Goal: Find specific page/section: Find specific page/section

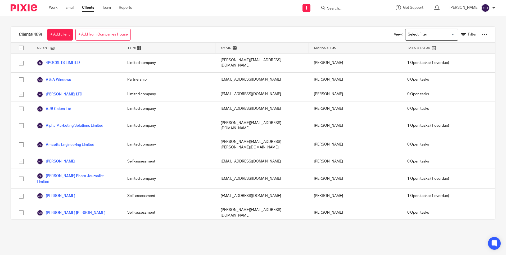
click at [349, 8] on input "Search" at bounding box center [351, 8] width 48 height 5
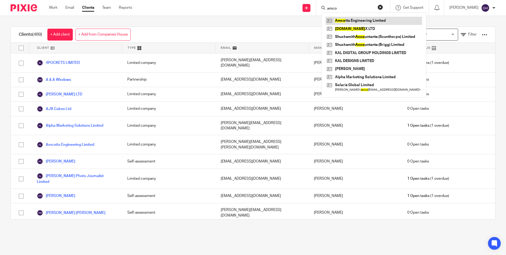
type input "amco"
click at [348, 19] on link at bounding box center [374, 21] width 97 height 8
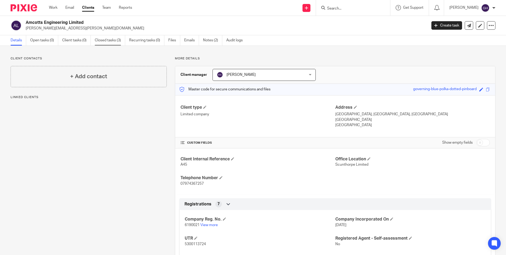
click at [103, 45] on link "Closed tasks (3)" at bounding box center [110, 40] width 30 height 10
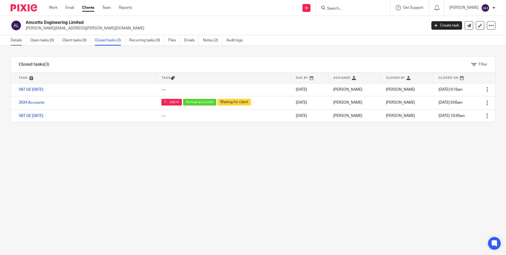
click at [16, 44] on link "Details" at bounding box center [19, 40] width 16 height 10
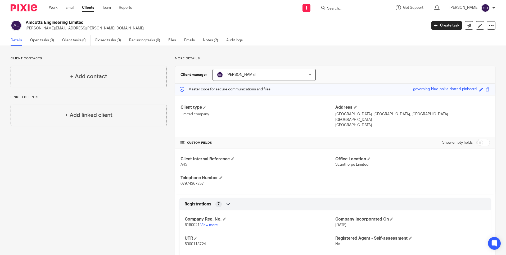
click at [291, 139] on div "CUSTOM FIELDS Show empty fields" at bounding box center [336, 142] width 310 height 11
